Goal: Task Accomplishment & Management: Manage account settings

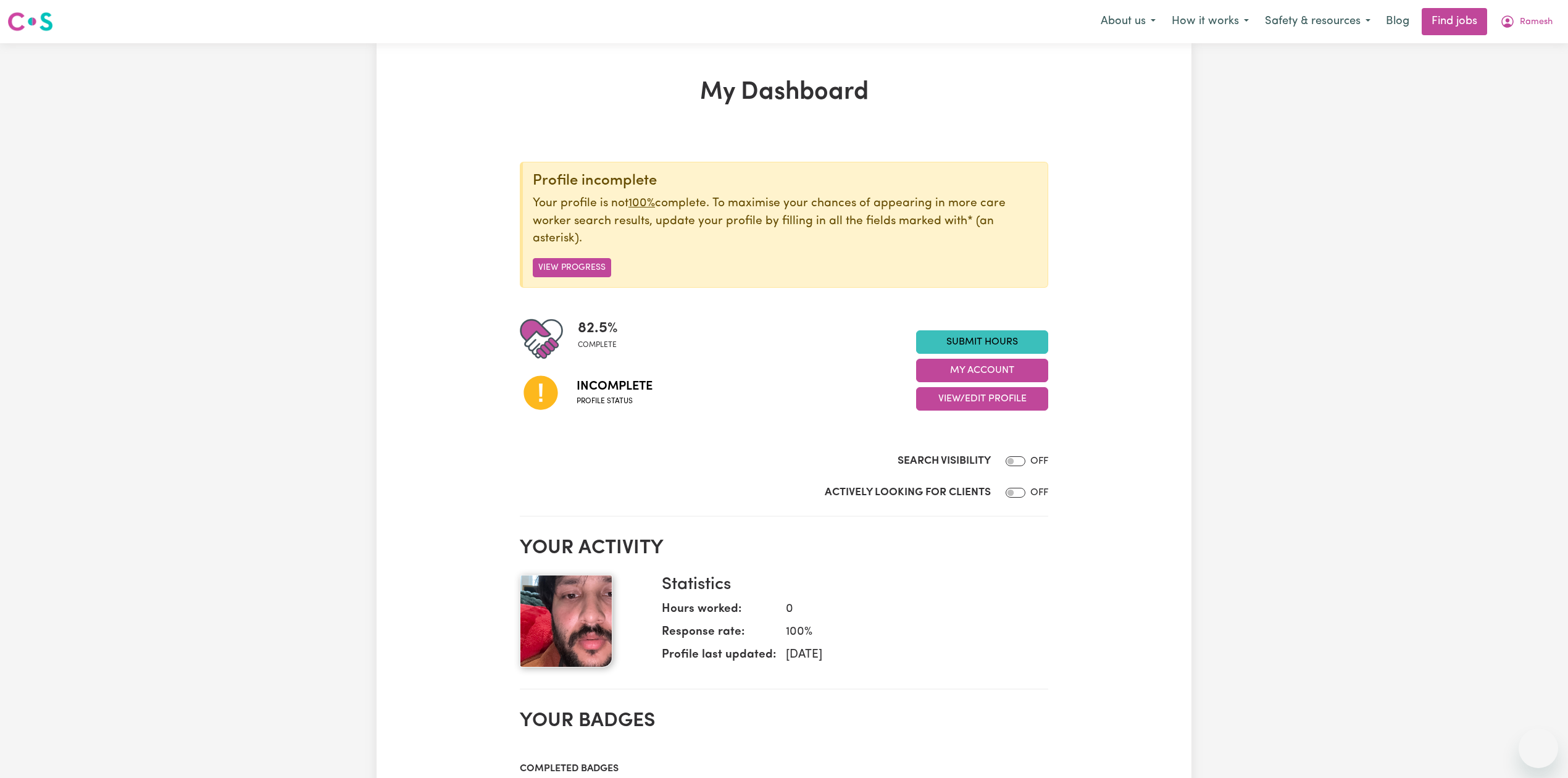
click at [1534, 26] on span "Ramesh" at bounding box center [1536, 22] width 32 height 13
click at [1507, 94] on link "Logout" at bounding box center [1511, 94] width 97 height 23
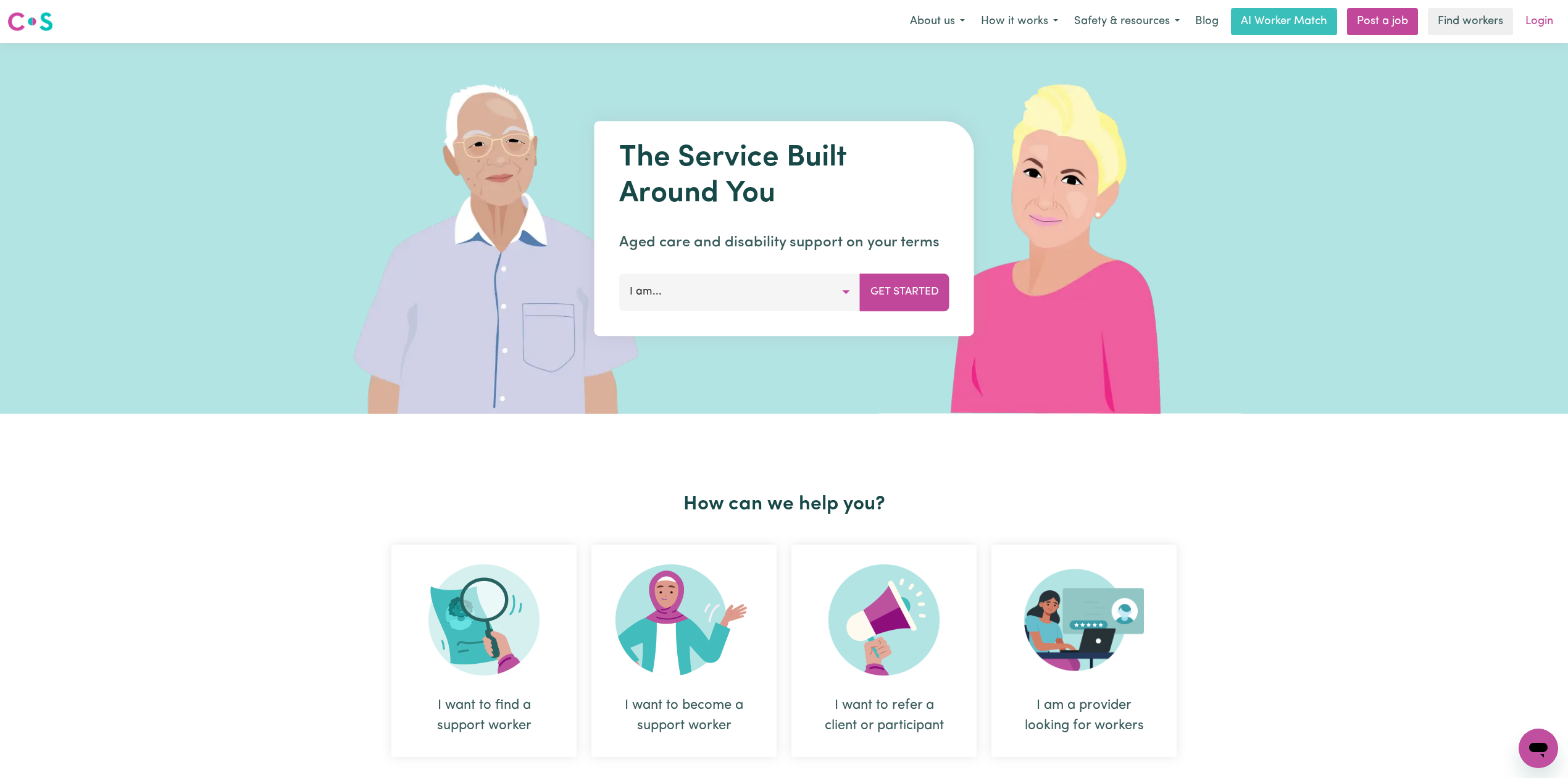
click at [1535, 15] on link "Login" at bounding box center [1539, 21] width 42 height 27
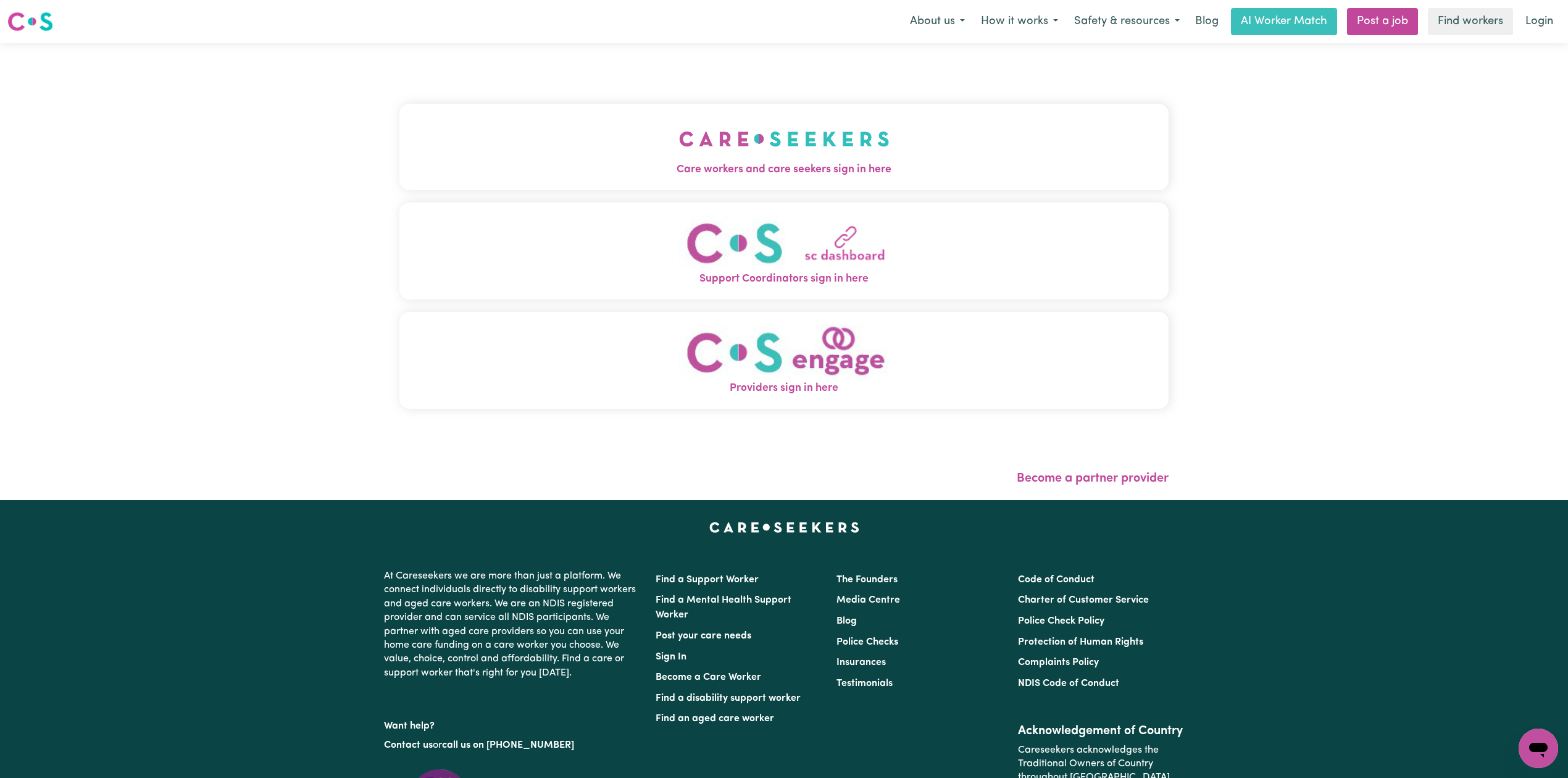
click at [789, 123] on button "Care workers and care seekers sign in here" at bounding box center [784, 147] width 769 height 87
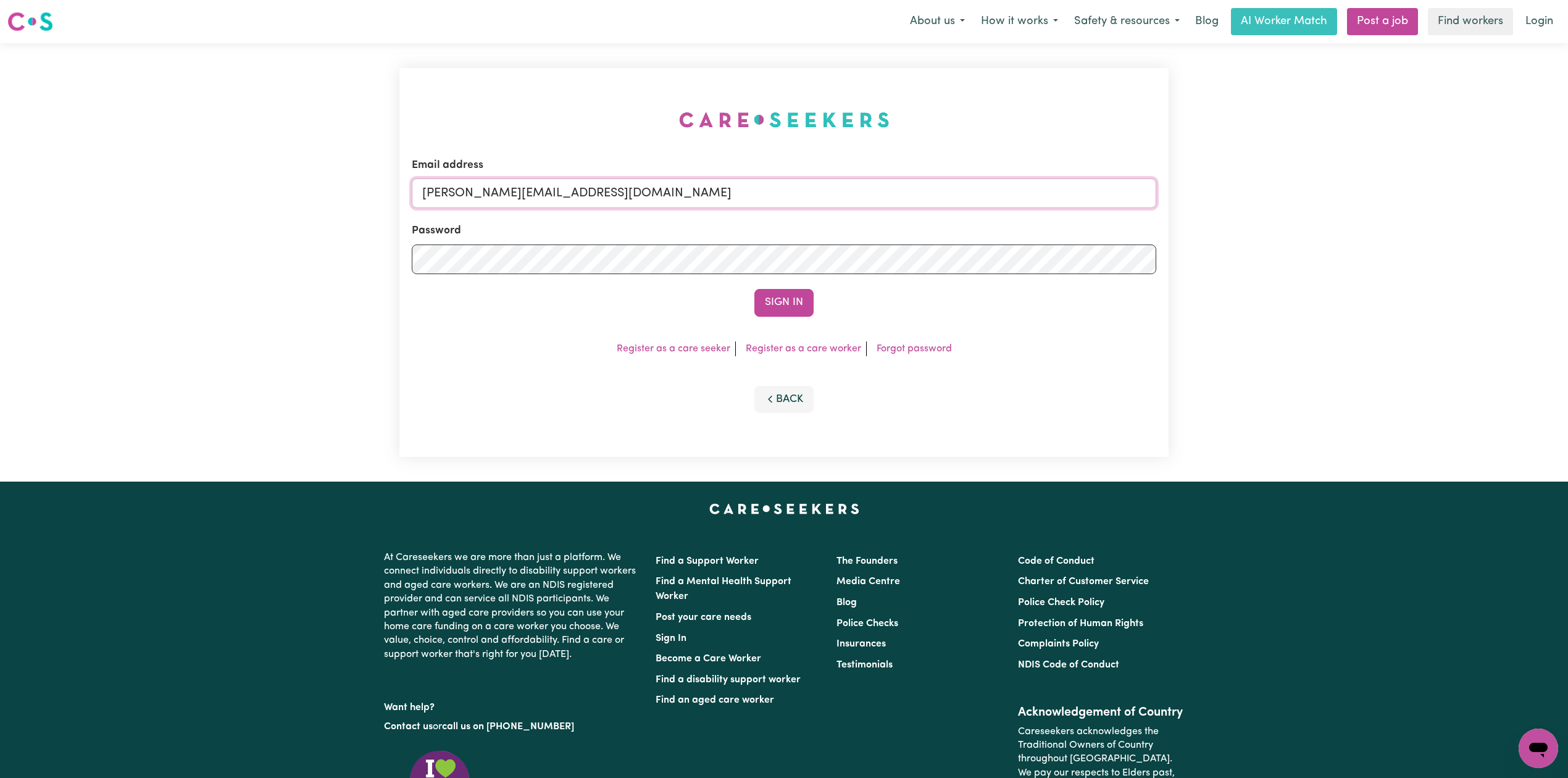
click at [497, 180] on input "[PERSON_NAME][EMAIL_ADDRESS][DOMAIN_NAME]" at bounding box center [784, 193] width 744 height 30
drag, startPoint x: 485, startPoint y: 194, endPoint x: 889, endPoint y: 197, distance: 404.0
click at [927, 198] on input "Superuser~[EMAIL_ADDRESS][DOMAIN_NAME]" at bounding box center [784, 193] width 744 height 30
type input "Superuser~[EMAIL_ADDRESS][DOMAIN_NAME]"
click at [773, 305] on button "Sign In" at bounding box center [784, 302] width 59 height 27
